Goal: Task Accomplishment & Management: Manage account settings

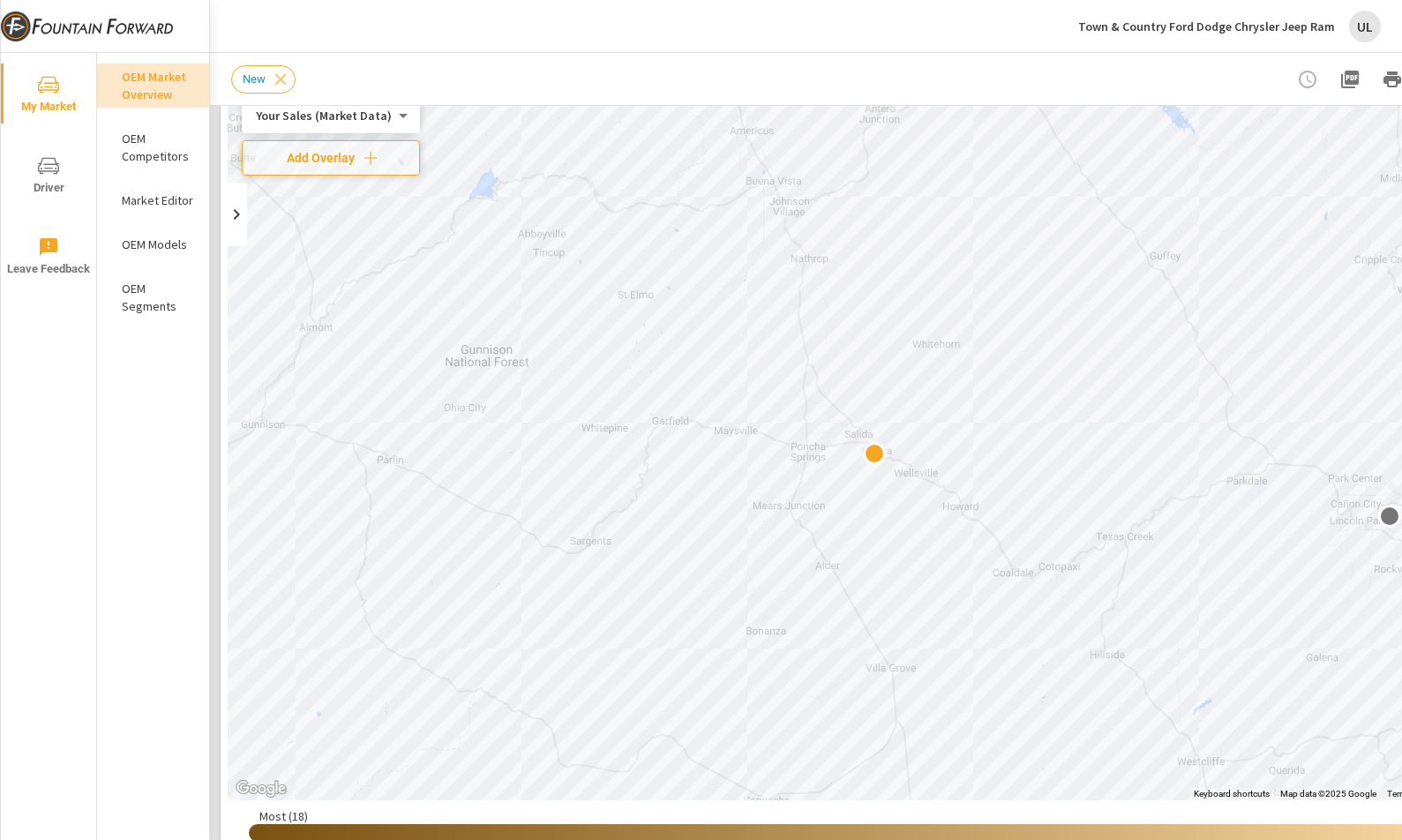
scroll to position [77, 0]
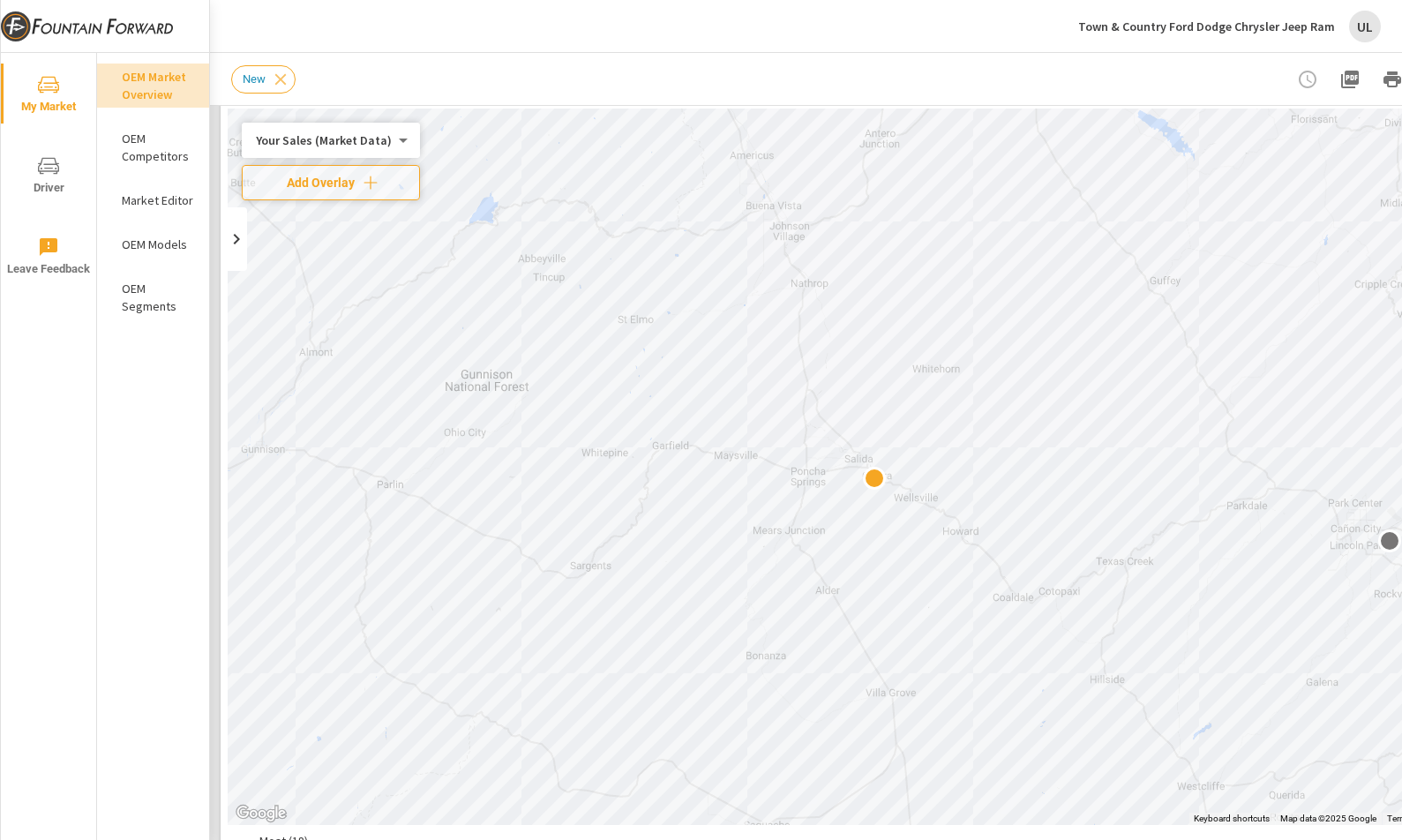
click at [1269, 23] on p "Town & Country Ford Dodge Chrysler Jeep Ram" at bounding box center [1206, 26] width 257 height 16
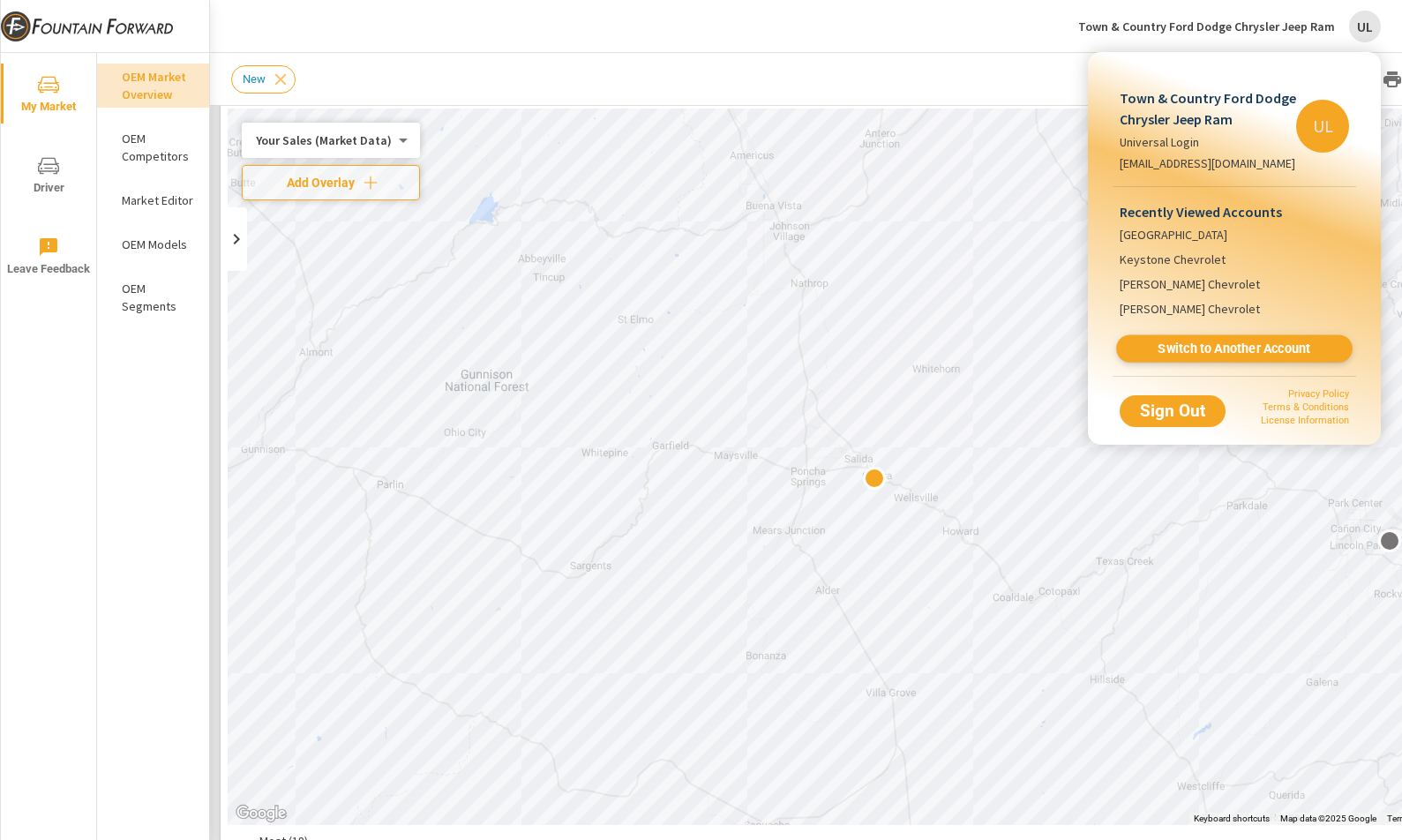
click at [1208, 342] on span "Switch to Another Account" at bounding box center [1234, 349] width 216 height 17
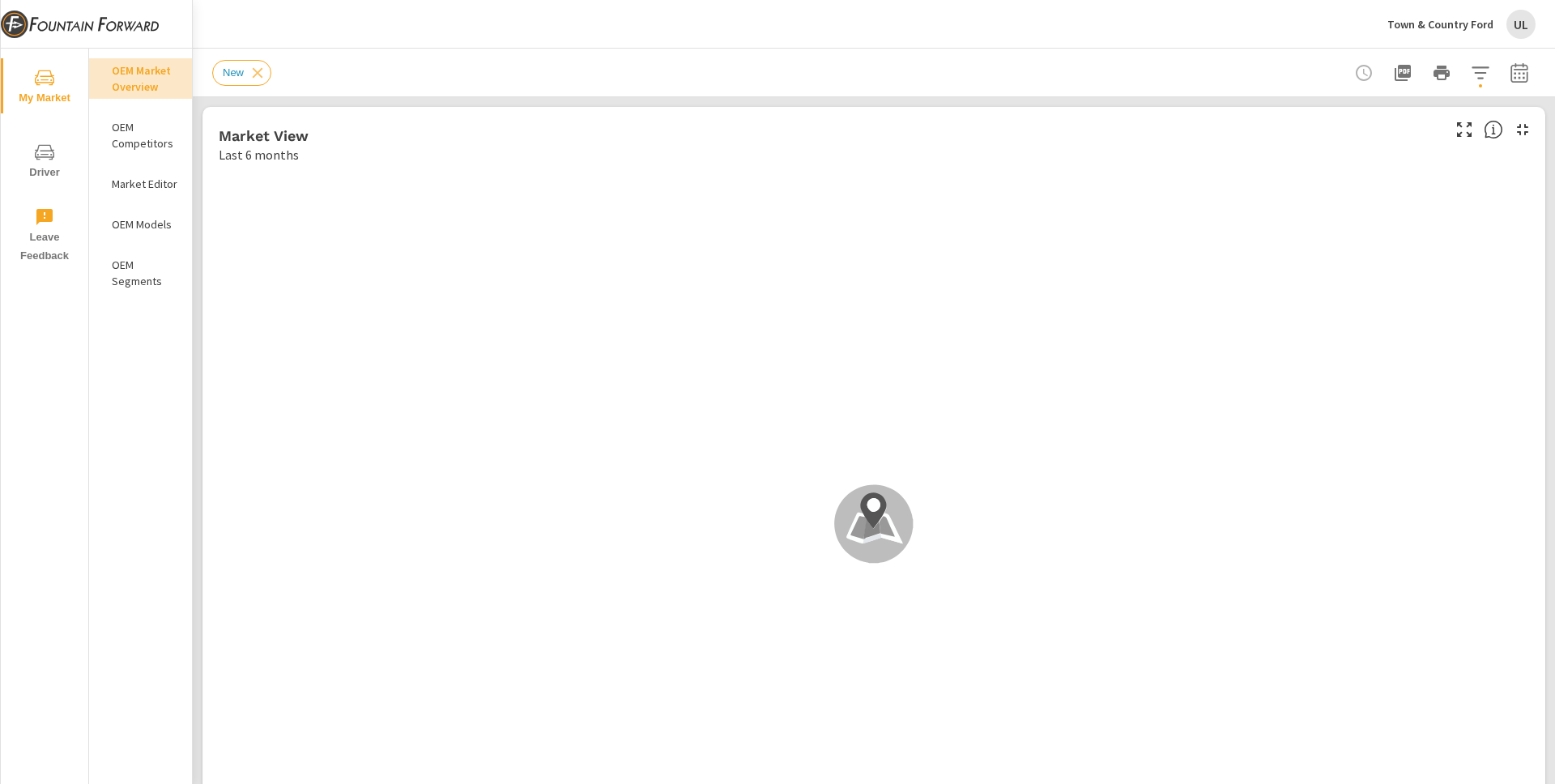
scroll to position [417, 0]
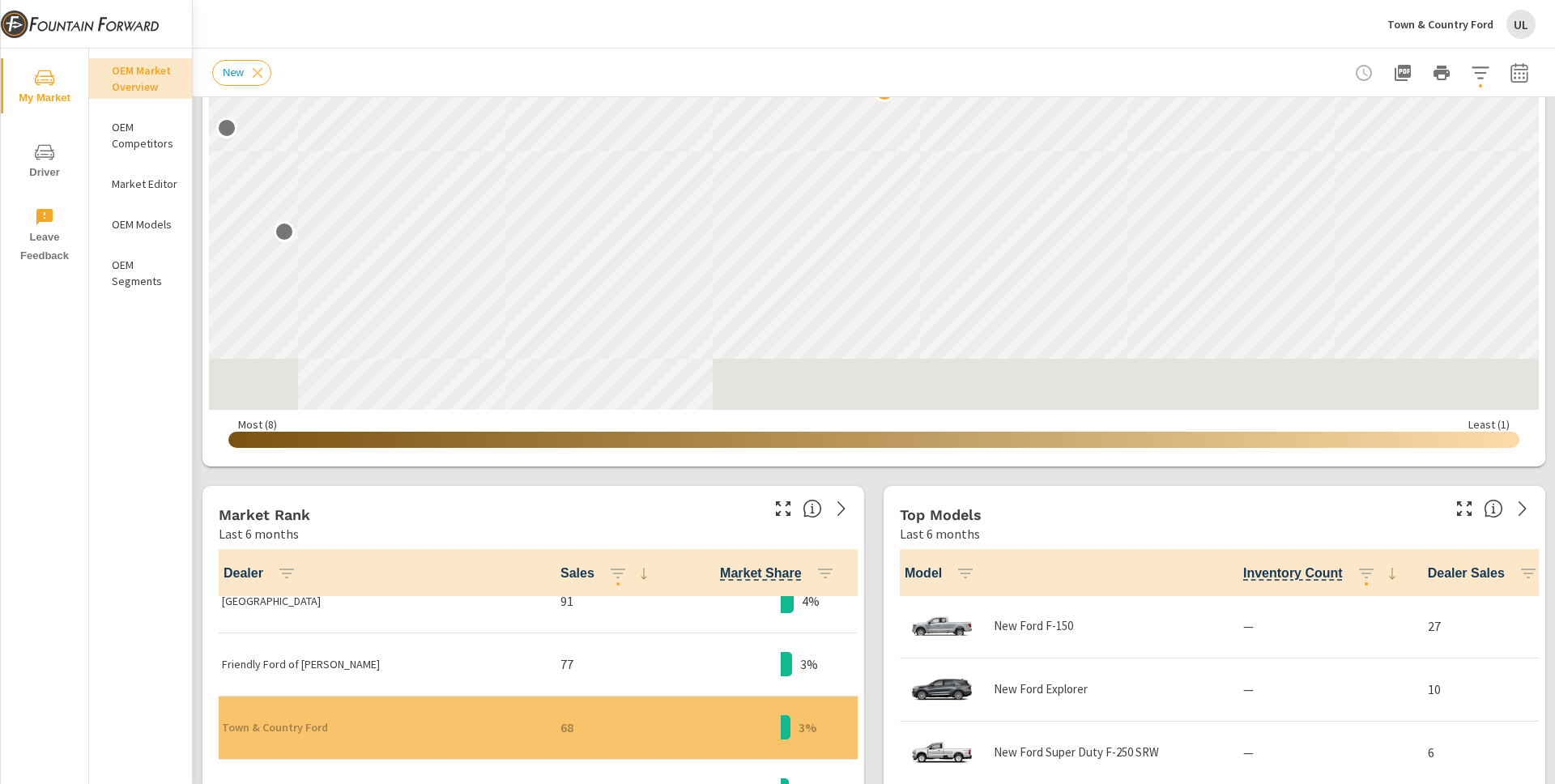
scroll to position [402, 0]
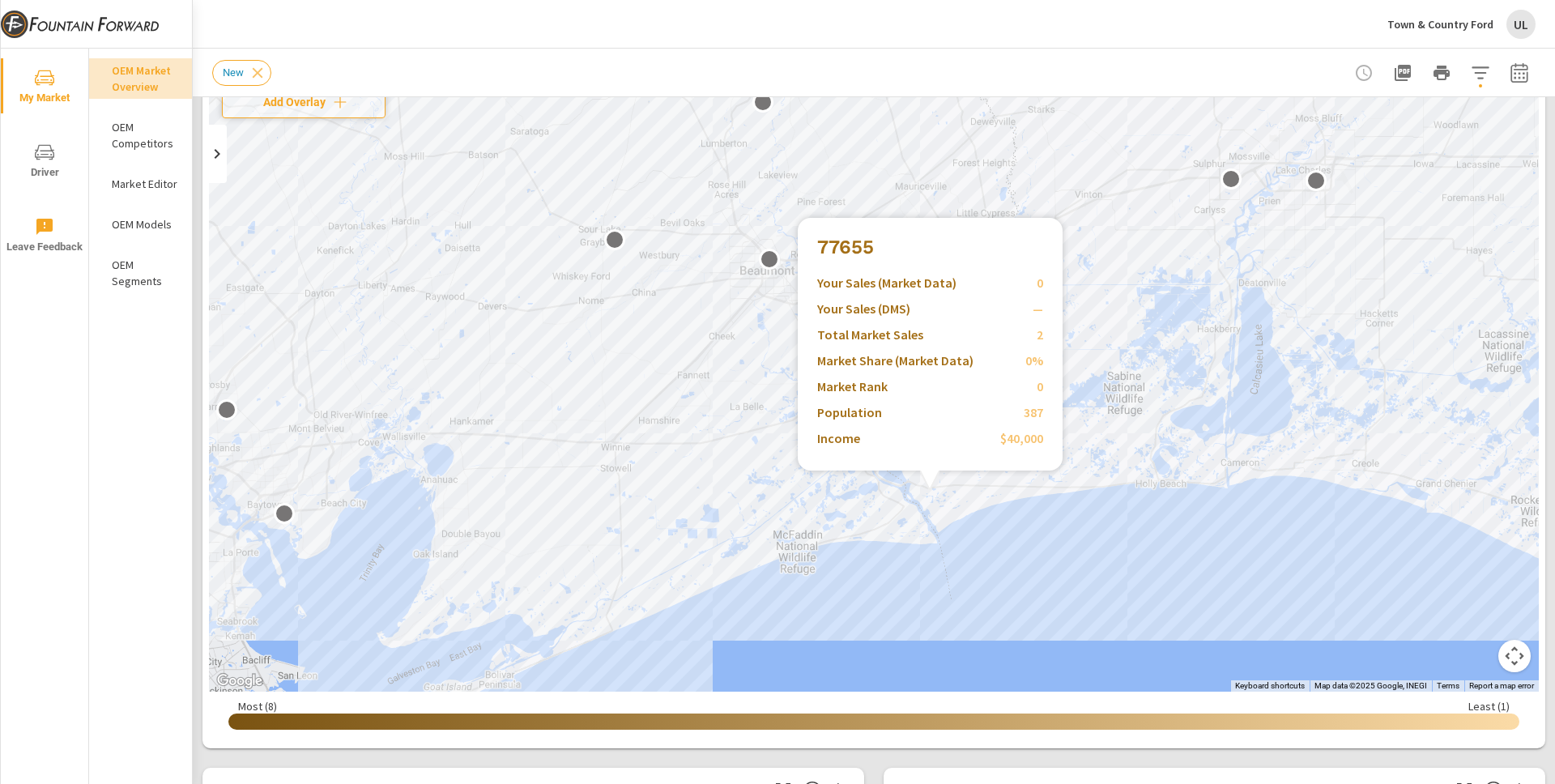
scroll to position [82, 0]
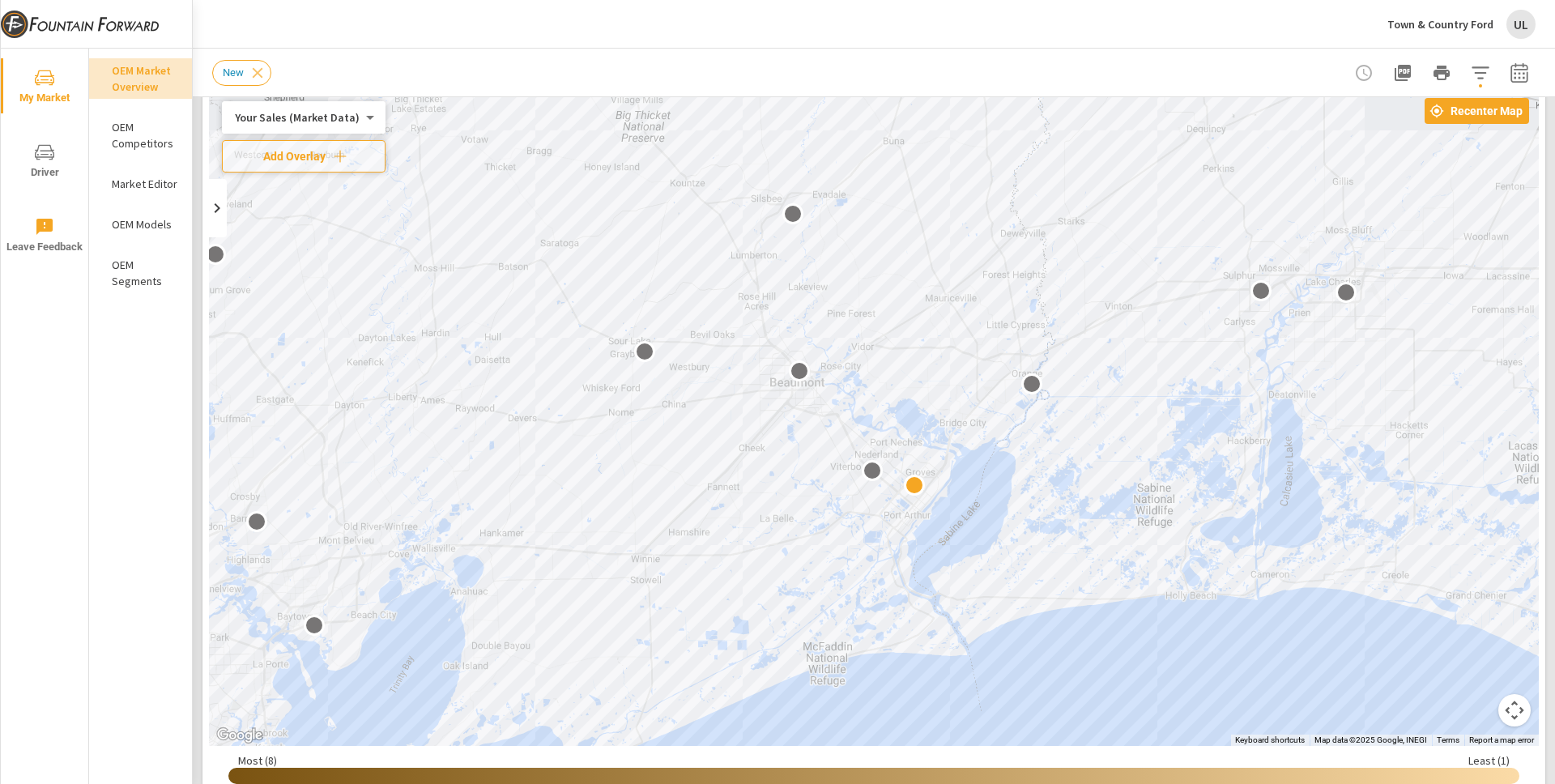
drag, startPoint x: 941, startPoint y: 649, endPoint x: 973, endPoint y: 706, distance: 65.4
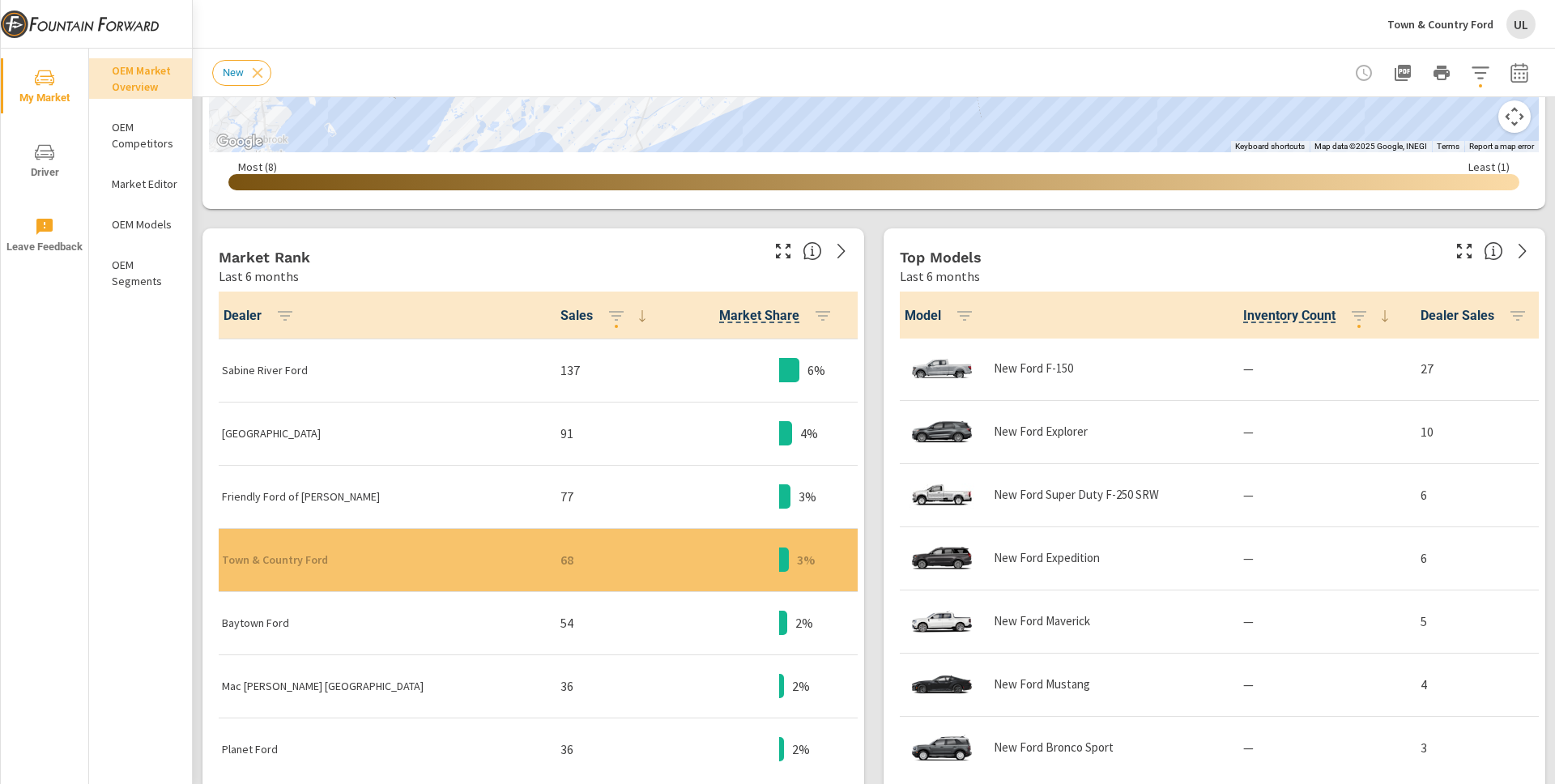
scroll to position [313, 0]
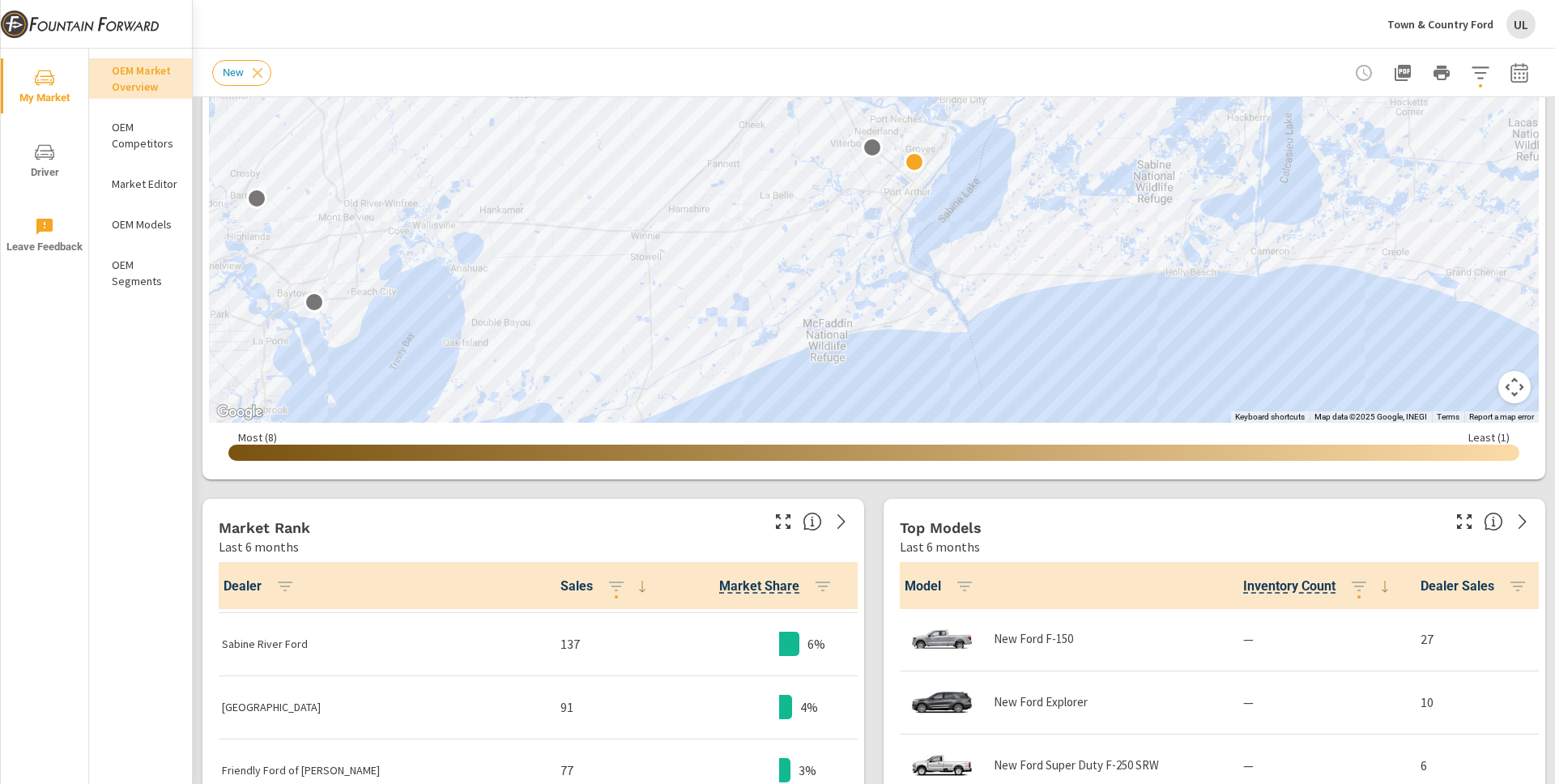
scroll to position [329, 0]
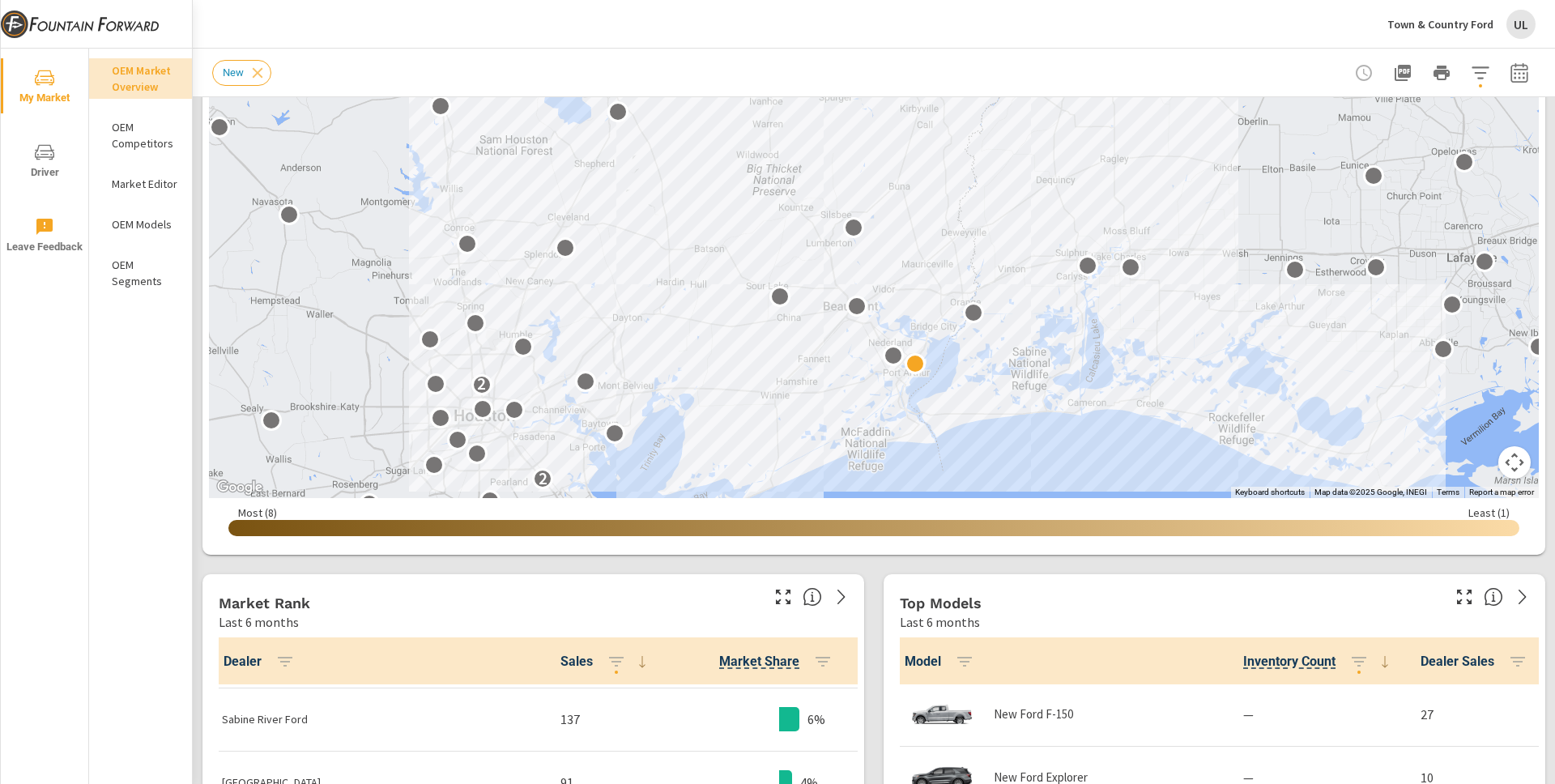
drag, startPoint x: 998, startPoint y: 442, endPoint x: 988, endPoint y: 464, distance: 24.2
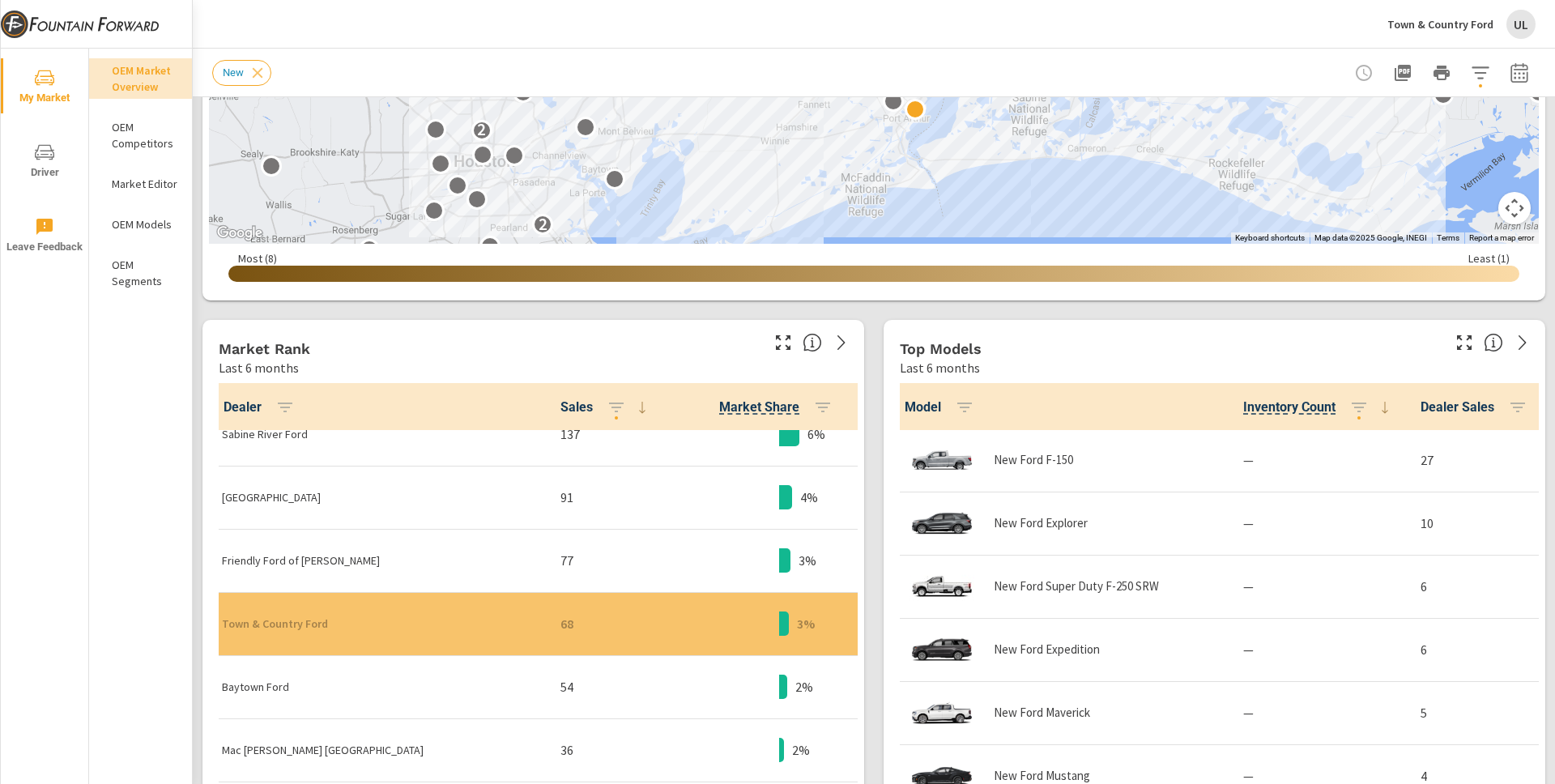
scroll to position [588, 0]
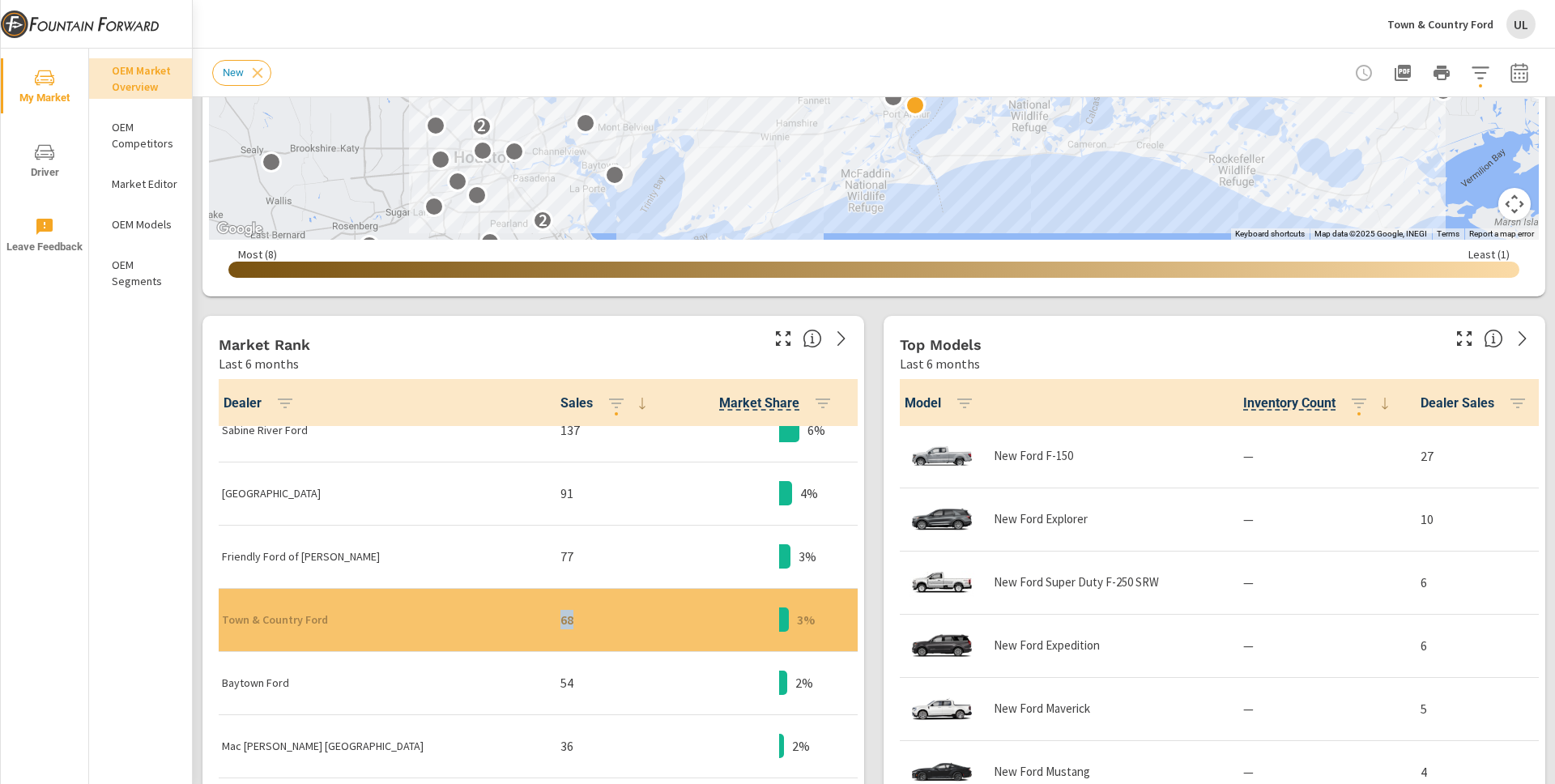
drag, startPoint x: 464, startPoint y: 618, endPoint x: 486, endPoint y: 622, distance: 22.4
click at [548, 622] on td "68" at bounding box center [607, 619] width 117 height 63
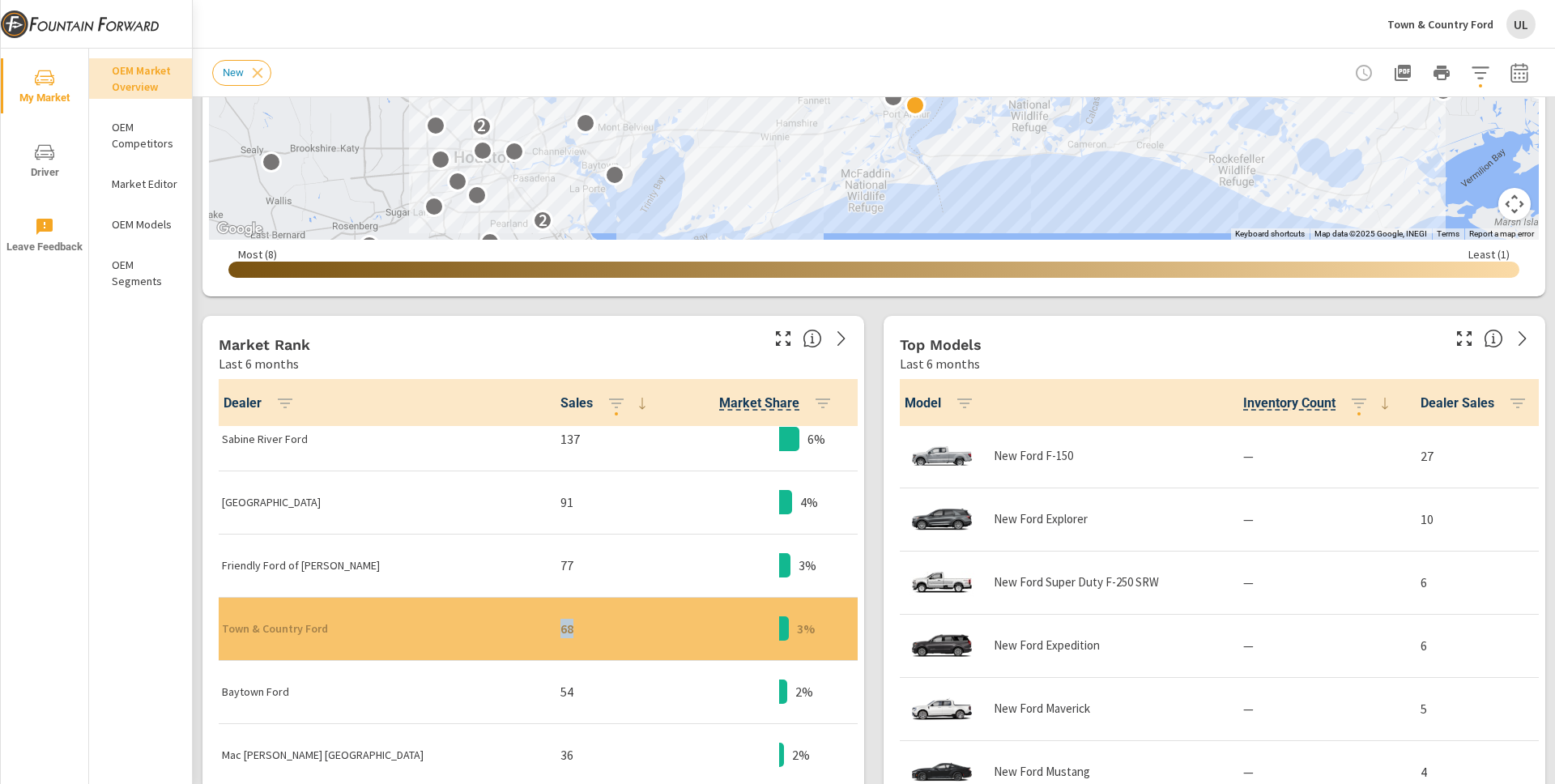
scroll to position [333, 0]
drag, startPoint x: 470, startPoint y: 510, endPoint x: 489, endPoint y: 507, distance: 19.2
click at [561, 507] on p "91" at bounding box center [607, 503] width 91 height 20
click at [561, 508] on p "91" at bounding box center [607, 503] width 91 height 20
click at [868, 482] on div "Market View Last 6 months ← Move left → Move right ↑ Move up ↓ Move down + Zoom…" at bounding box center [873, 571] width 1363 height 2124
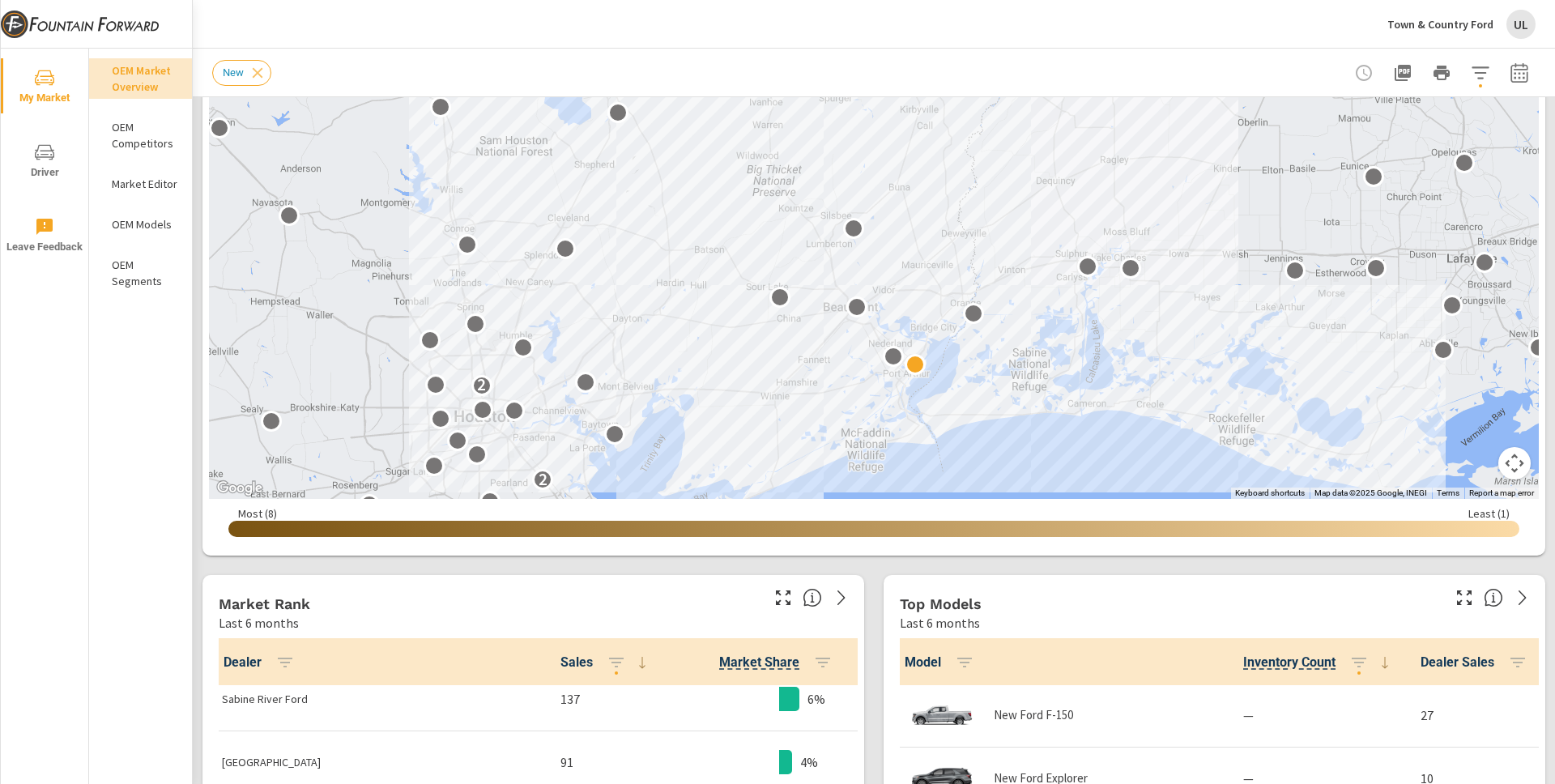
scroll to position [325, 0]
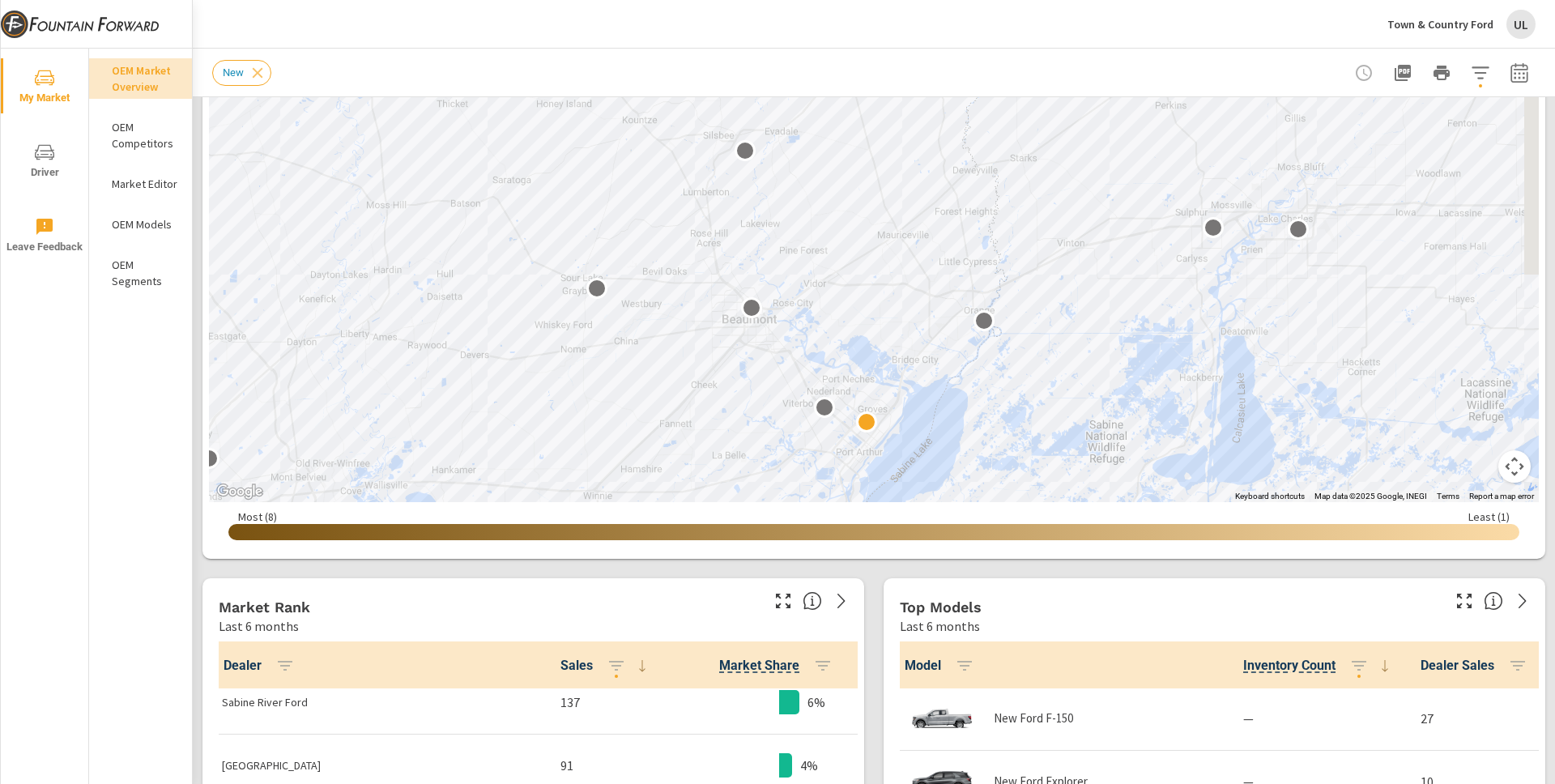
drag, startPoint x: 966, startPoint y: 395, endPoint x: 946, endPoint y: 520, distance: 126.6
click at [946, 520] on div "← Move left → Move right ↑ Move up ↓ Move down + Zoom in - Zoom out Home Jump l…" at bounding box center [873, 198] width 1330 height 707
